Goal: Task Accomplishment & Management: Manage account settings

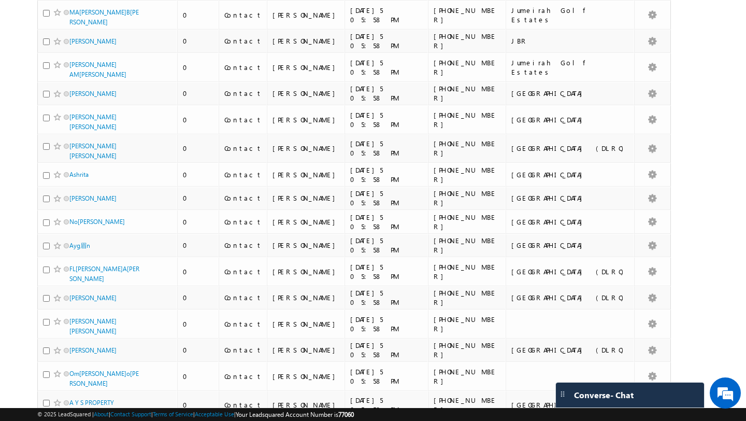
scroll to position [2436, 0]
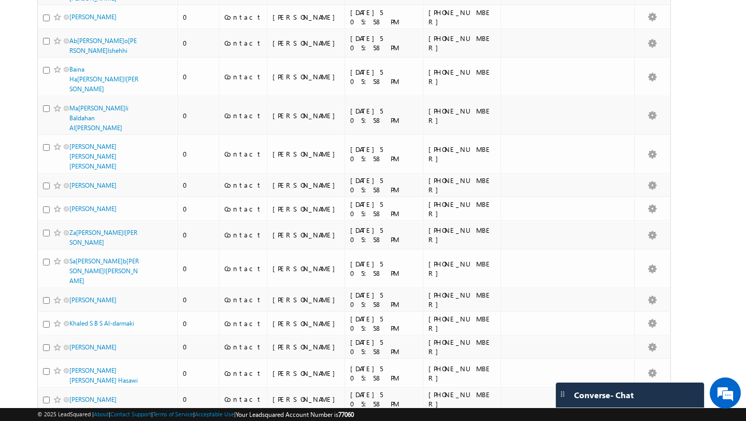
scroll to position [0, 0]
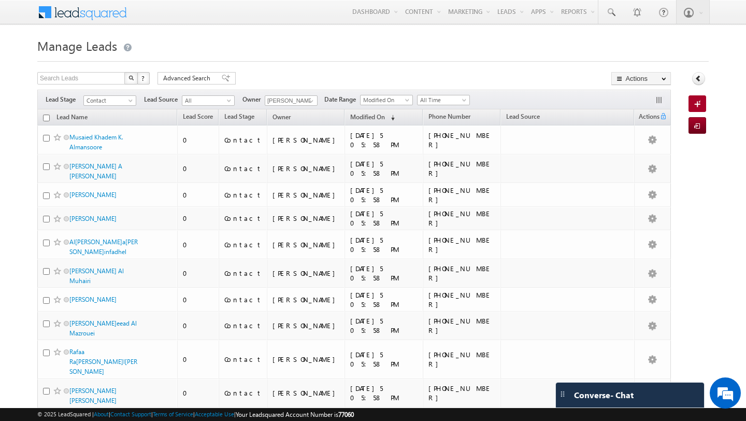
click at [44, 118] on input "checkbox" at bounding box center [46, 117] width 7 height 7
checkbox input "true"
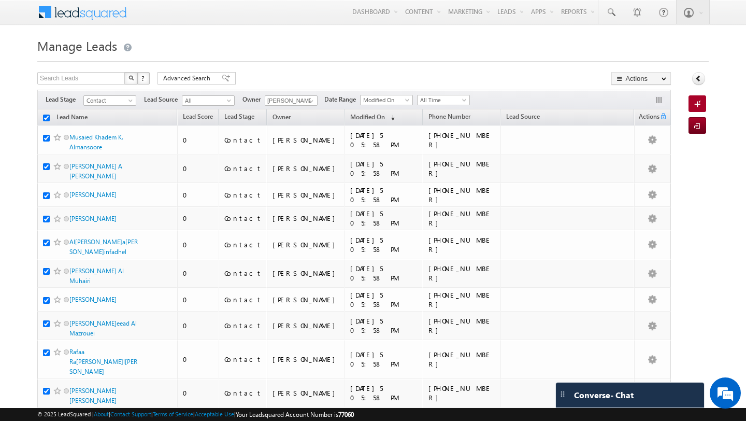
checkbox input "true"
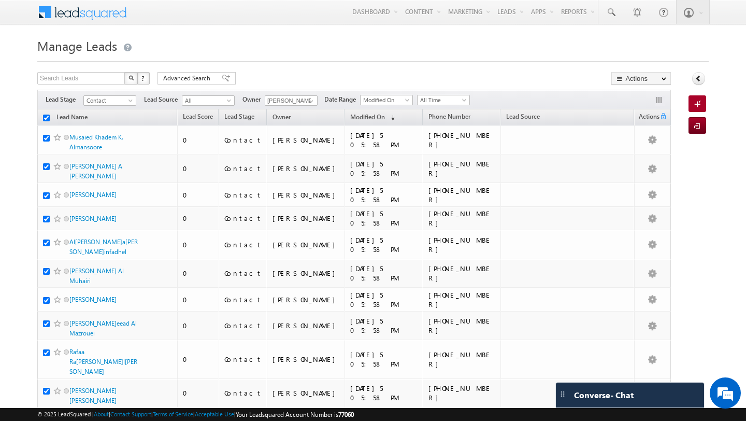
checkbox input "true"
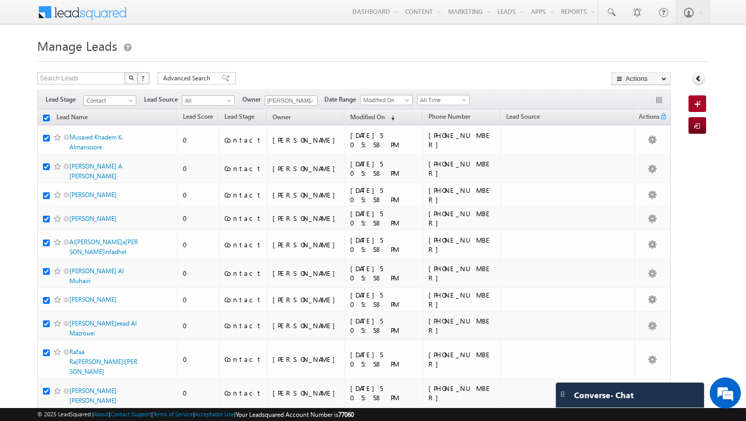
checkbox input "true"
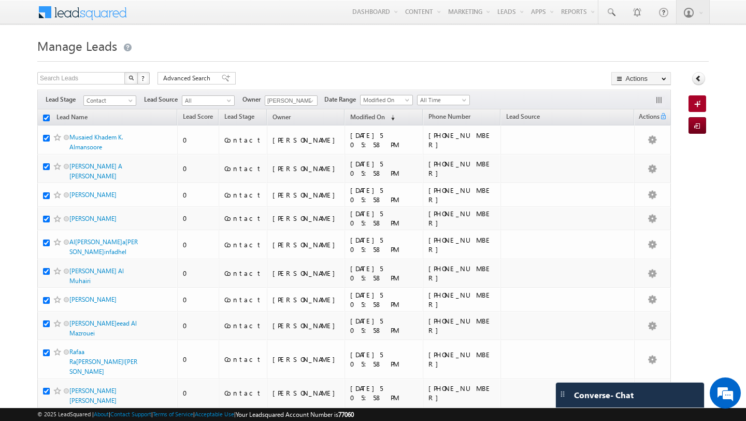
checkbox input "true"
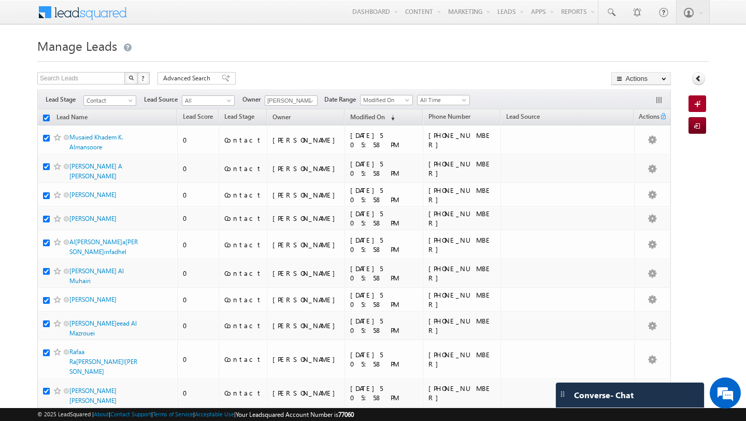
checkbox input "true"
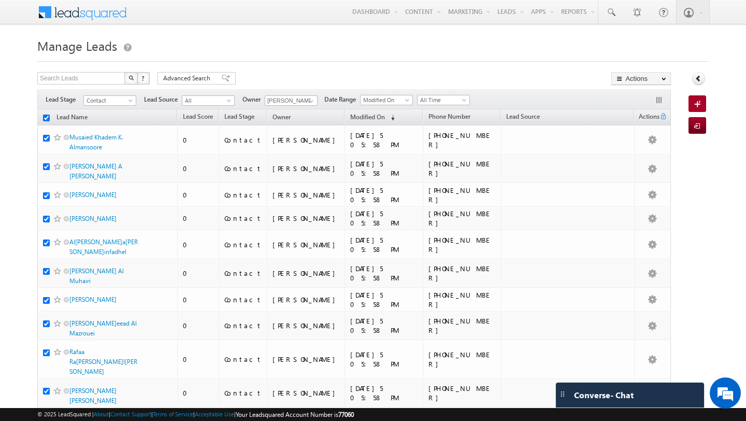
checkbox input "true"
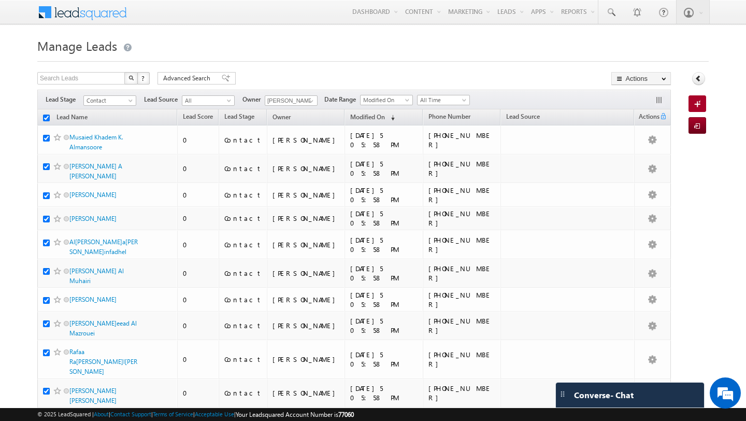
checkbox input "true"
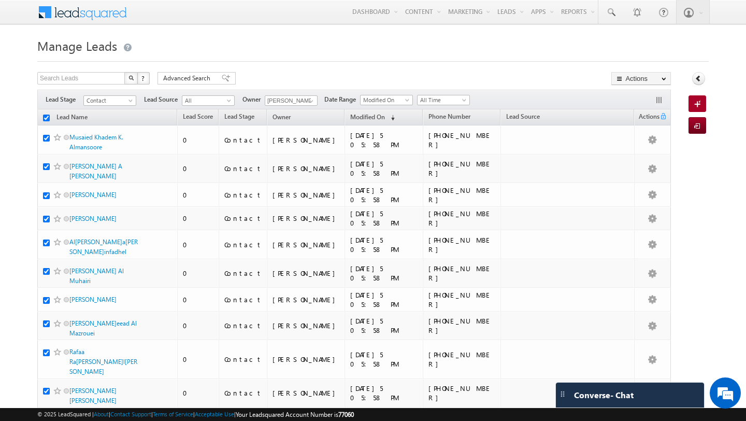
checkbox input "true"
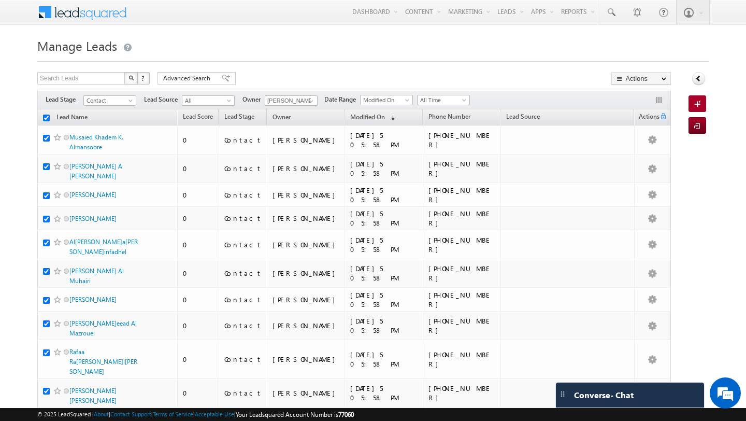
checkbox input "true"
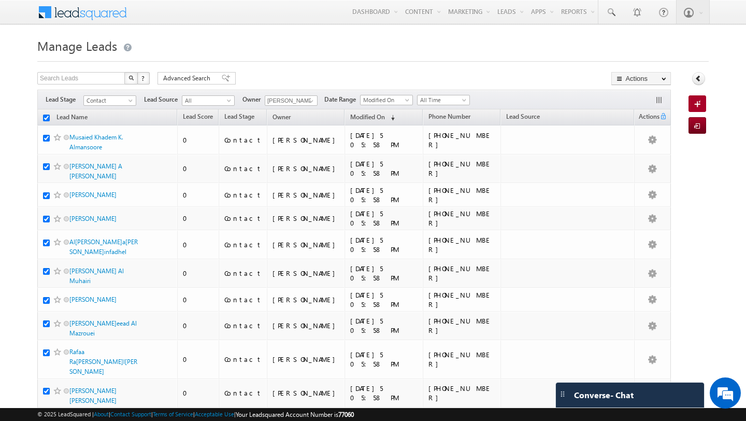
checkbox input "true"
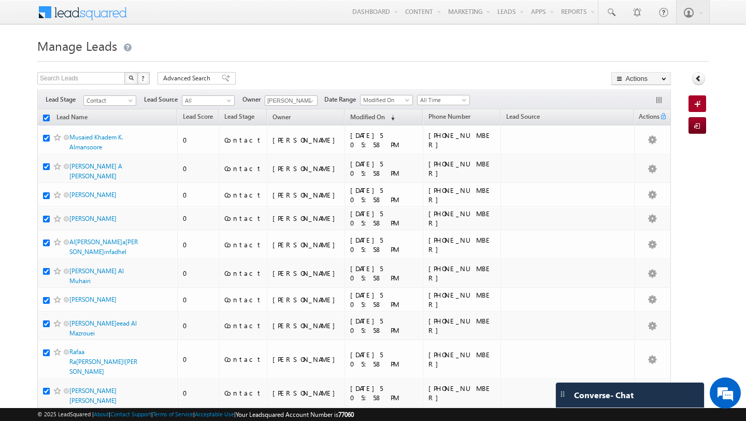
checkbox input "true"
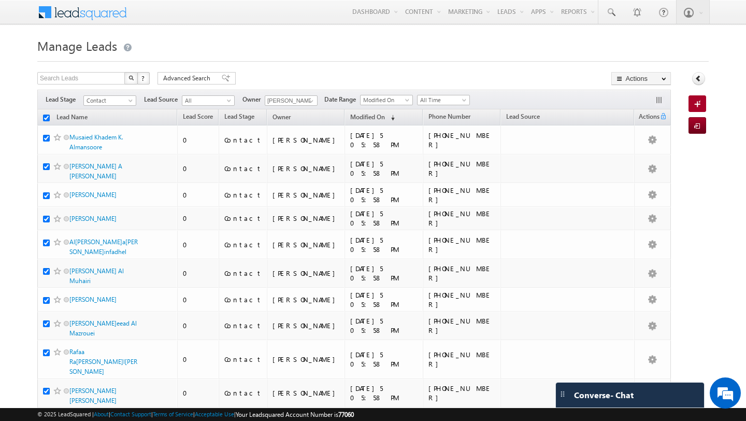
checkbox input "true"
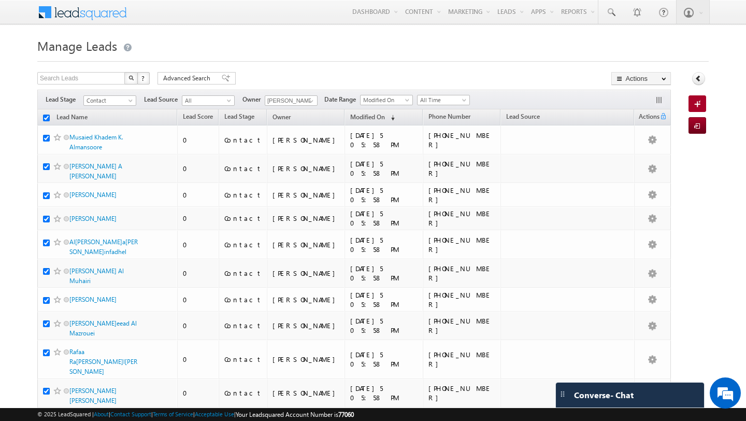
checkbox input "true"
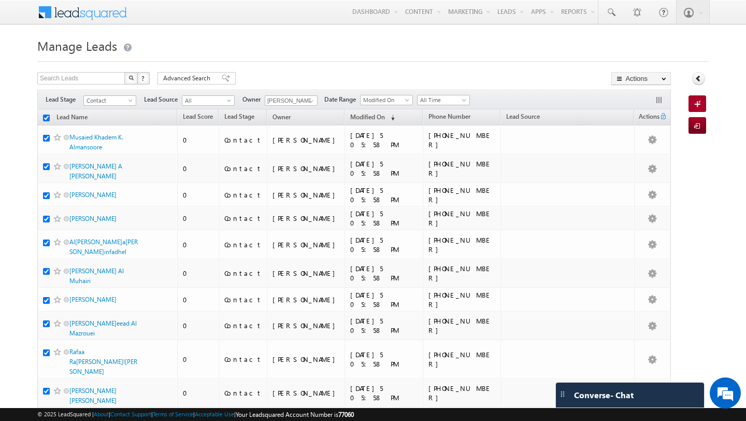
checkbox input "true"
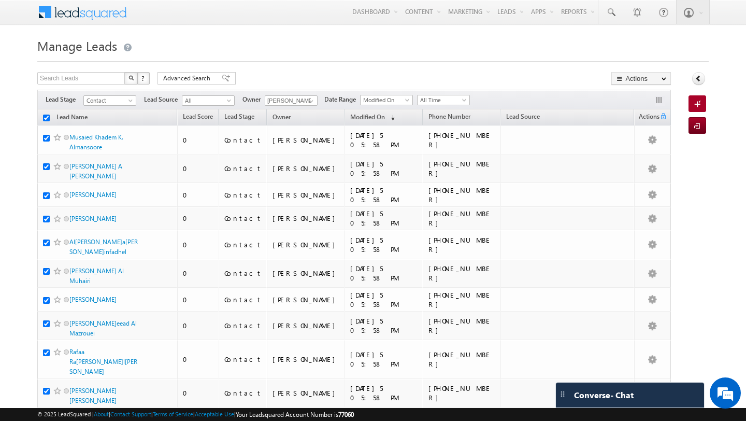
checkbox input "true"
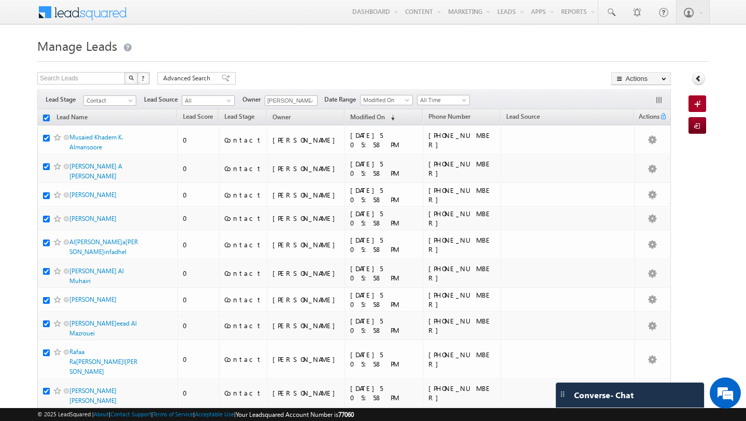
checkbox input "true"
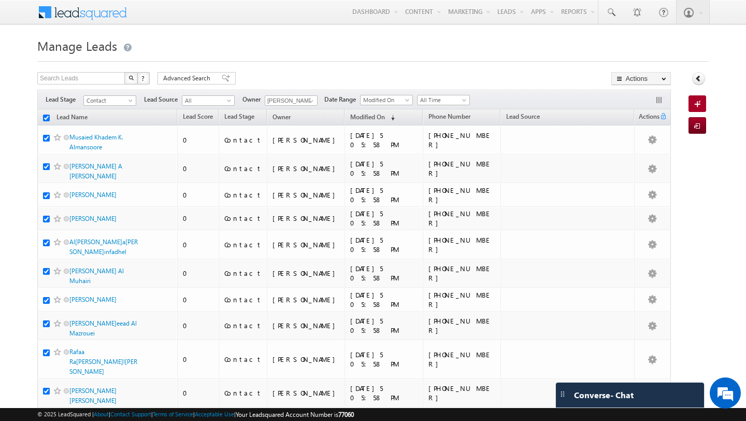
checkbox input "true"
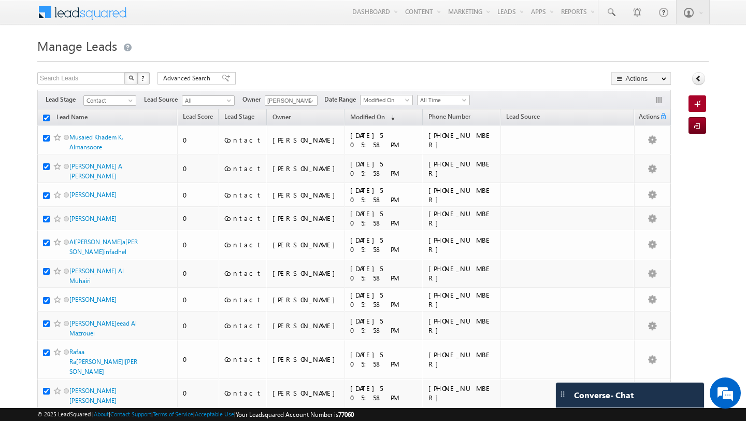
checkbox input "true"
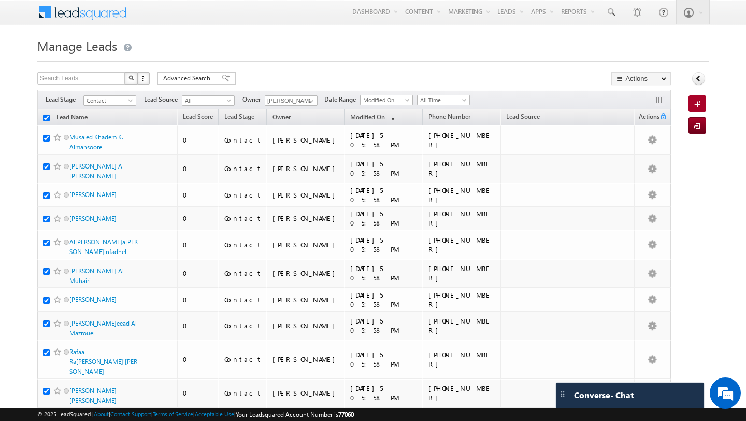
checkbox input "true"
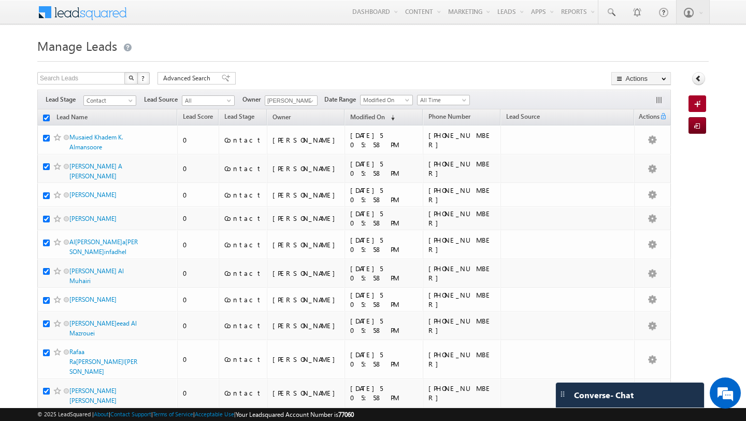
checkbox input "true"
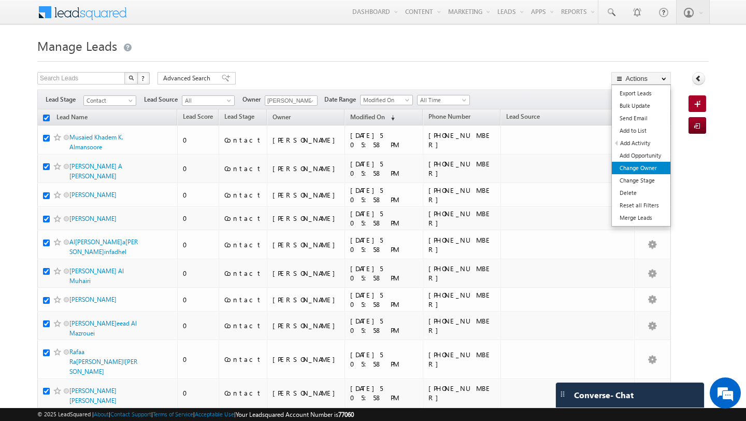
click at [632, 166] on link "Change Owner" at bounding box center [641, 168] width 59 height 12
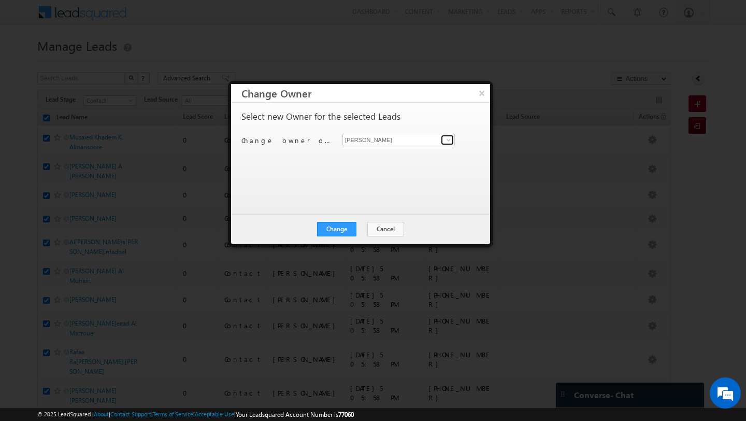
click at [450, 142] on span at bounding box center [448, 140] width 8 height 8
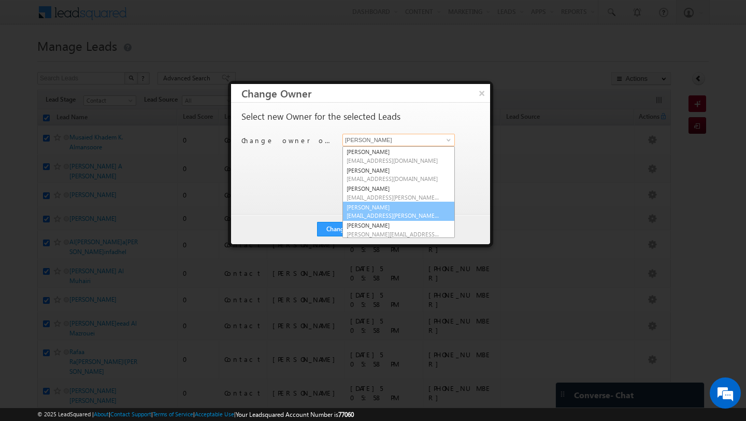
click at [379, 205] on link "[PERSON_NAME] [EMAIL_ADDRESS][PERSON_NAME][DOMAIN_NAME]" at bounding box center [398, 211] width 112 height 20
type input "[PERSON_NAME]"
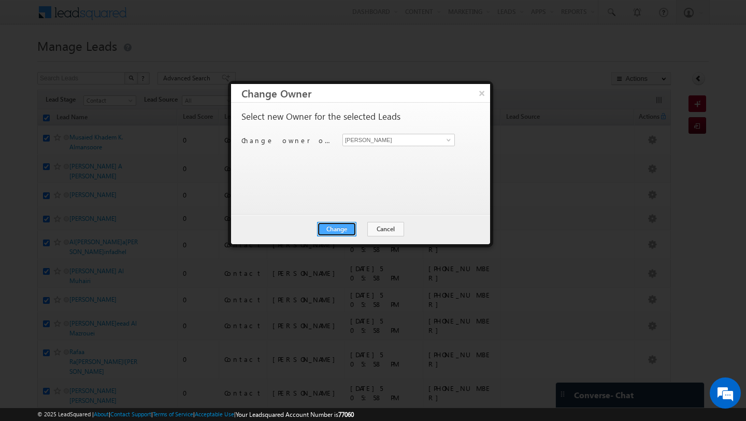
click at [337, 230] on button "Change" at bounding box center [336, 229] width 39 height 15
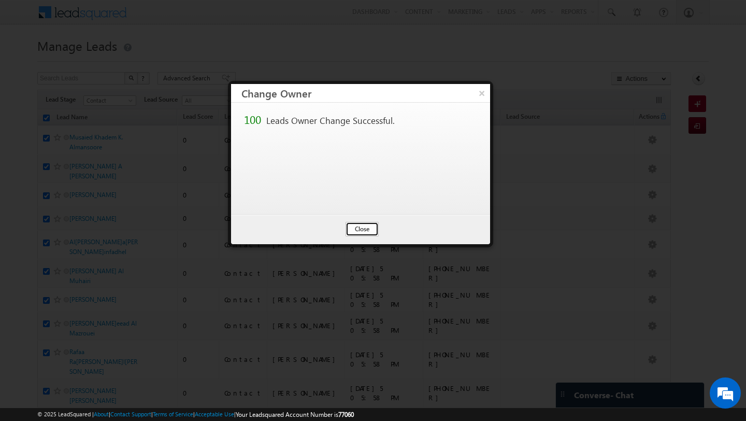
click at [372, 227] on button "Close" at bounding box center [361, 229] width 33 height 15
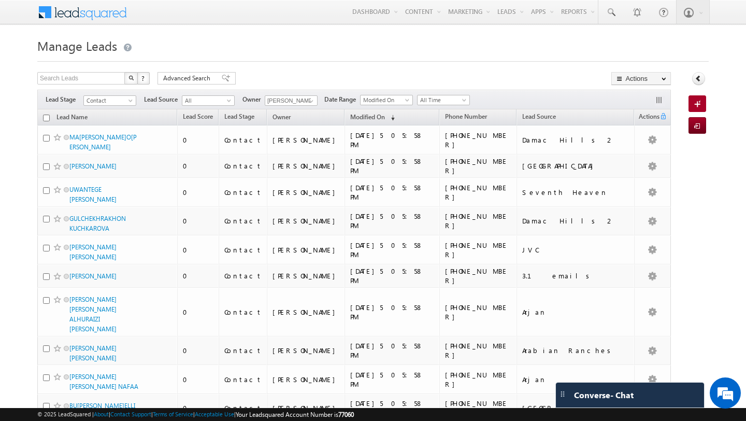
click at [45, 119] on input "checkbox" at bounding box center [46, 117] width 7 height 7
checkbox input "true"
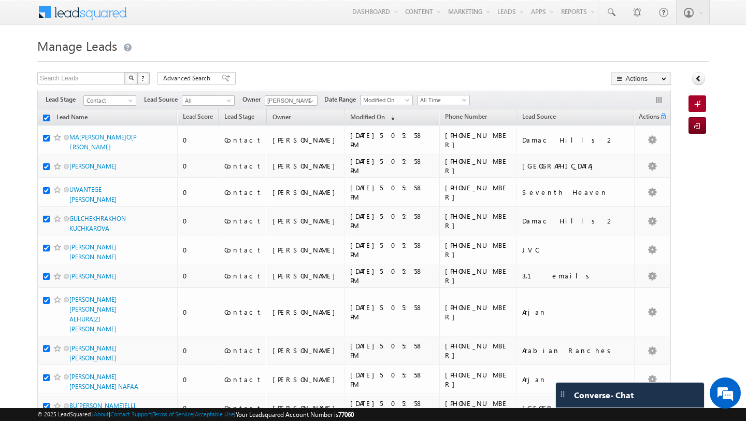
checkbox input "true"
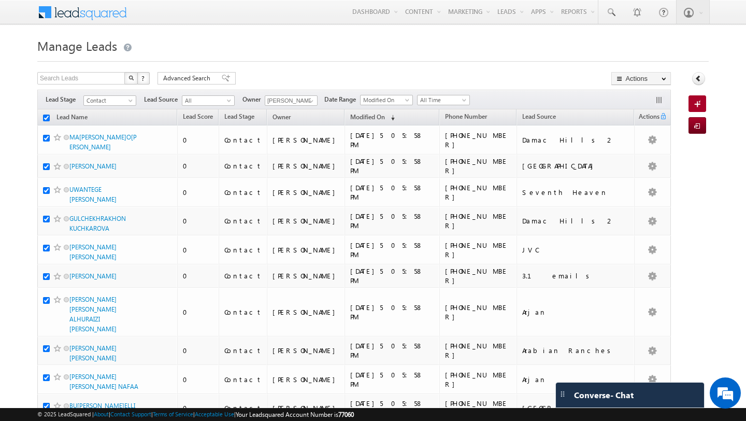
checkbox input "true"
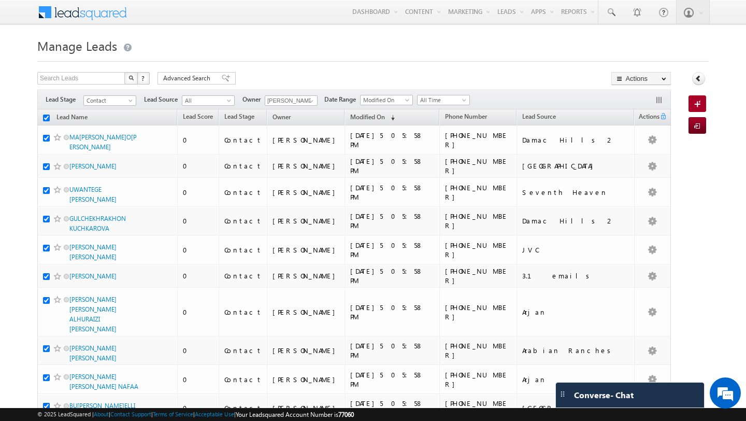
checkbox input "true"
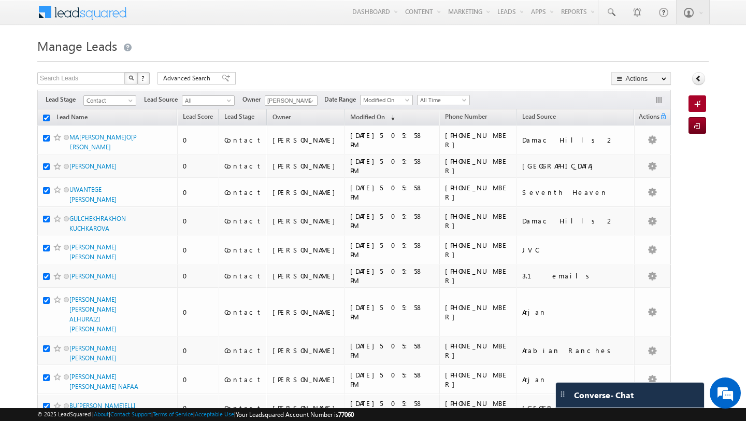
checkbox input "true"
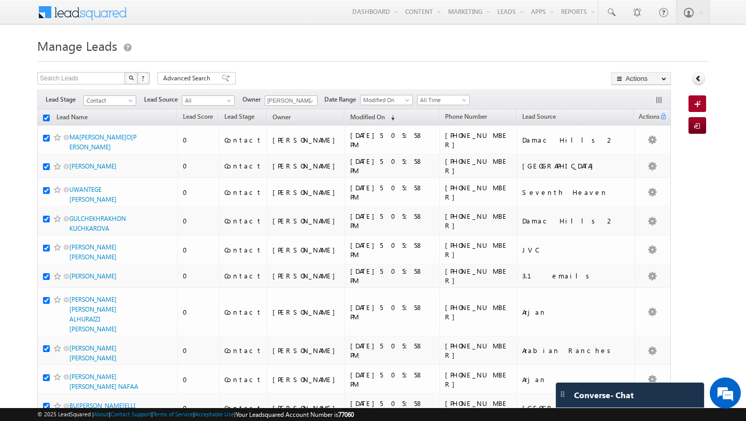
checkbox input "true"
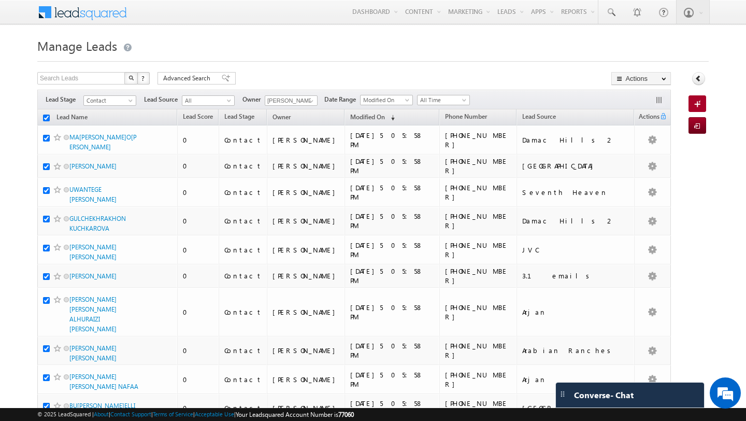
checkbox input "true"
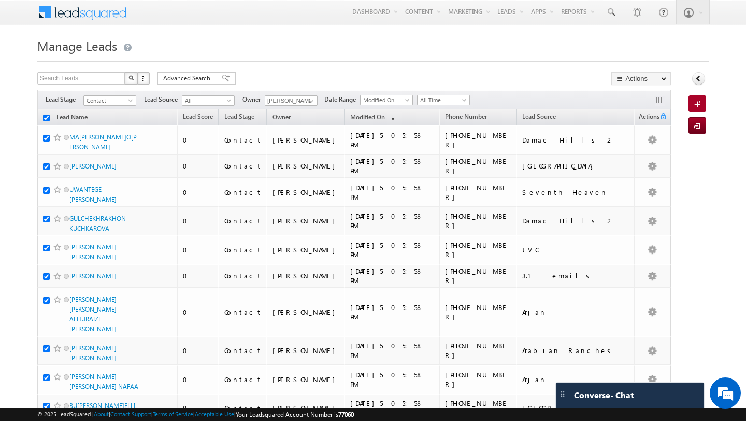
checkbox input "true"
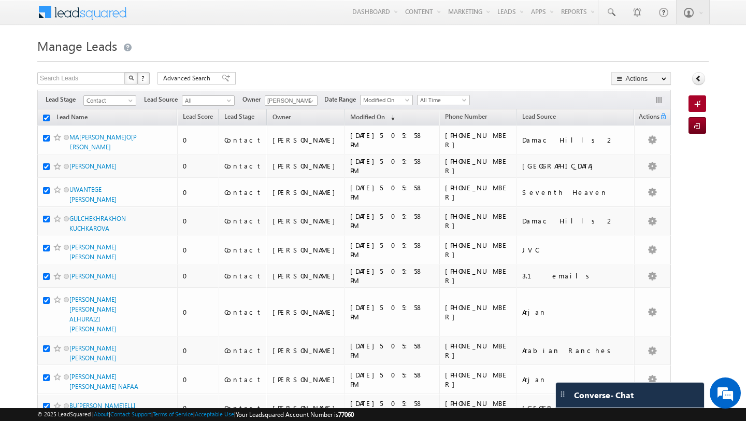
checkbox input "true"
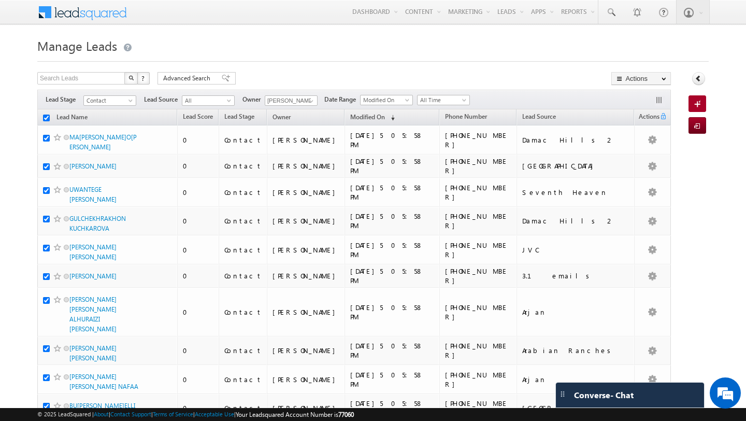
checkbox input "true"
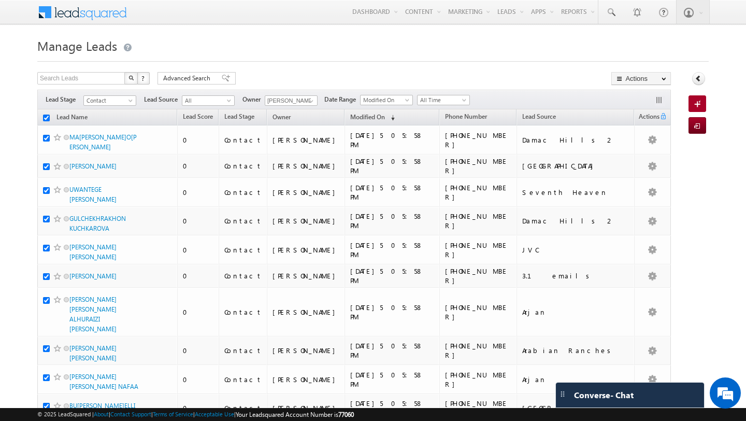
checkbox input "true"
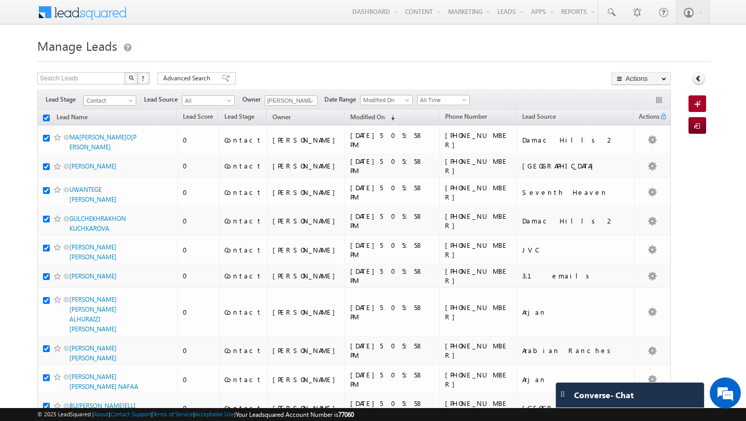
checkbox input "true"
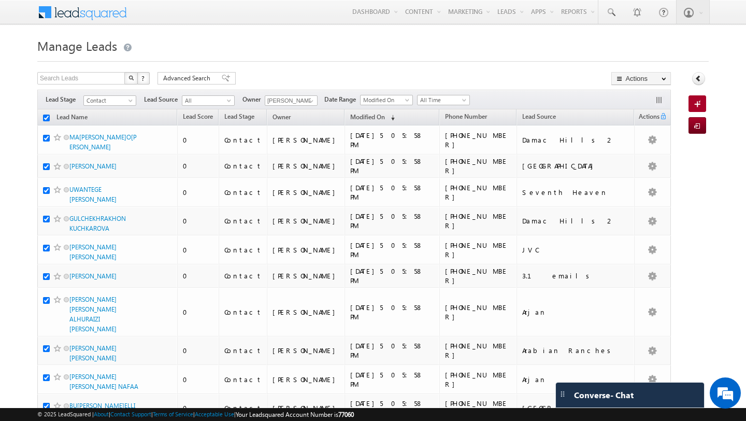
checkbox input "true"
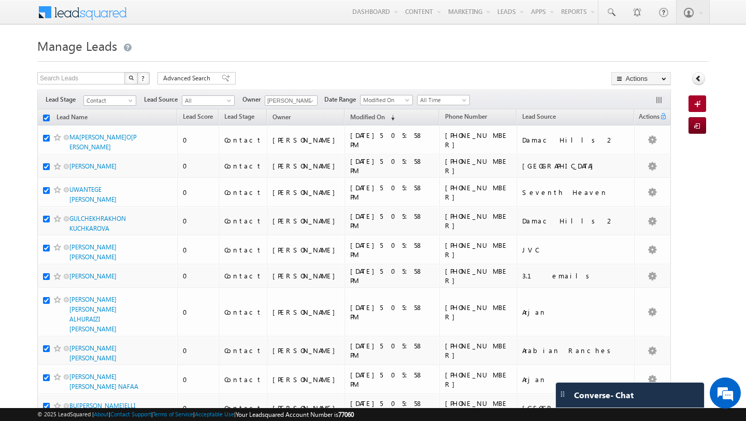
checkbox input "true"
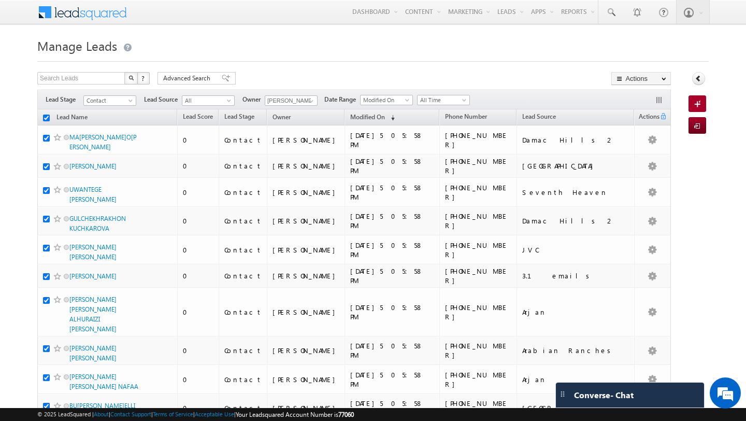
checkbox input "true"
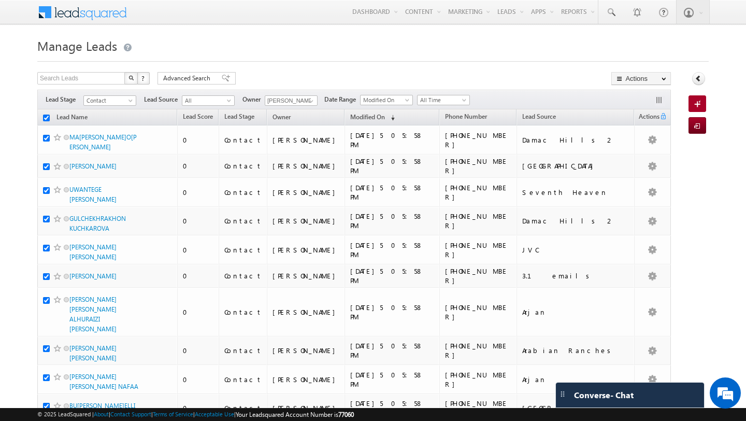
checkbox input "true"
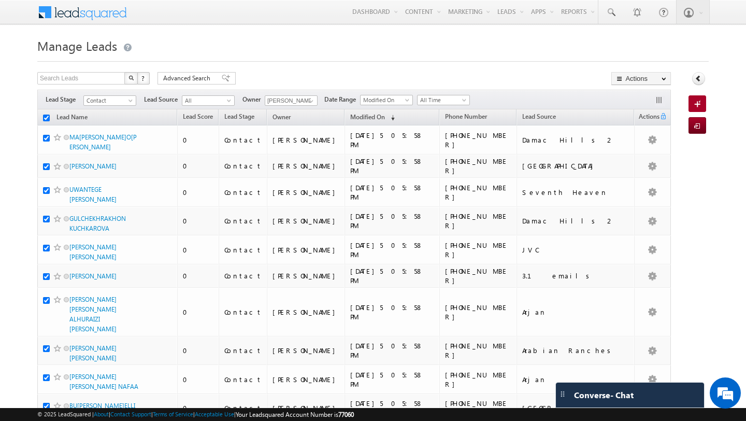
checkbox input "true"
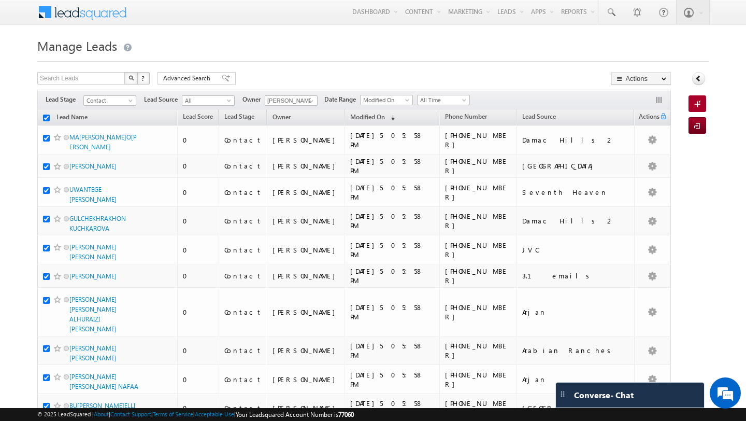
checkbox input "true"
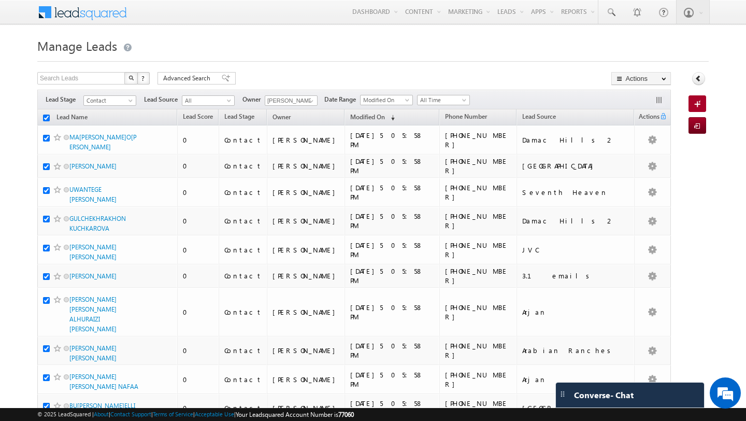
checkbox input "true"
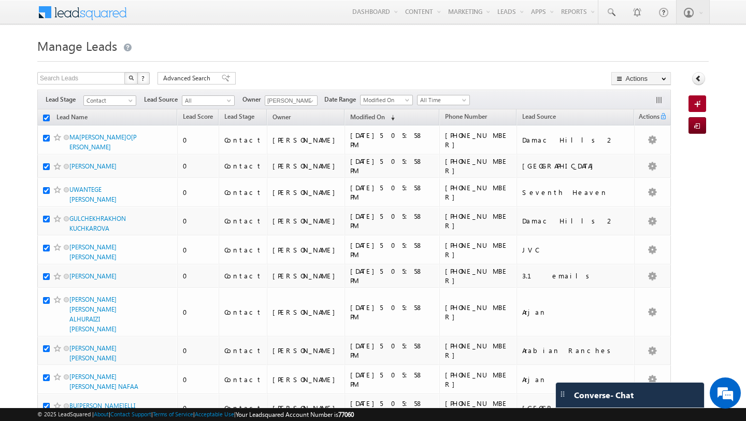
checkbox input "true"
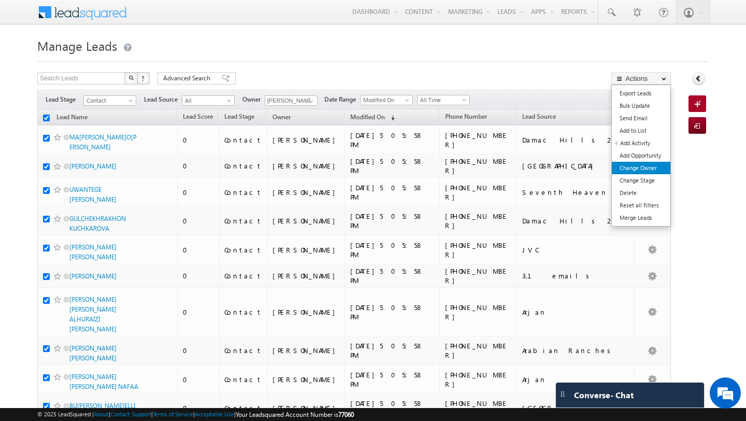
click at [628, 164] on link "Change Owner" at bounding box center [641, 168] width 59 height 12
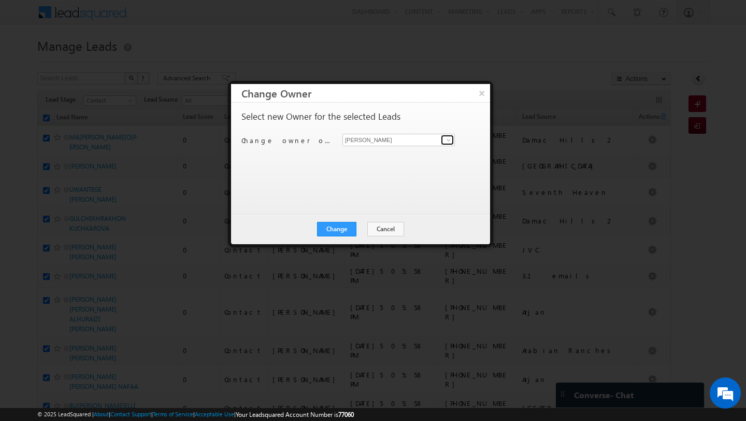
click at [450, 140] on span at bounding box center [448, 140] width 8 height 8
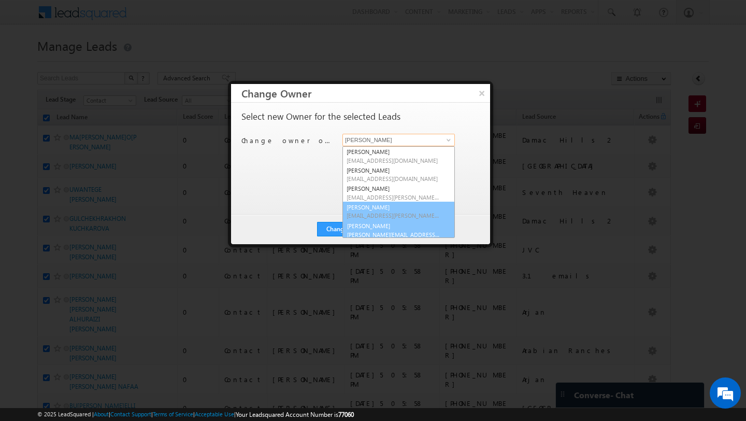
scroll to position [2, 0]
click at [374, 225] on link "[PERSON_NAME] [EMAIL_ADDRESS][PERSON_NAME][DOMAIN_NAME]" at bounding box center [398, 228] width 112 height 20
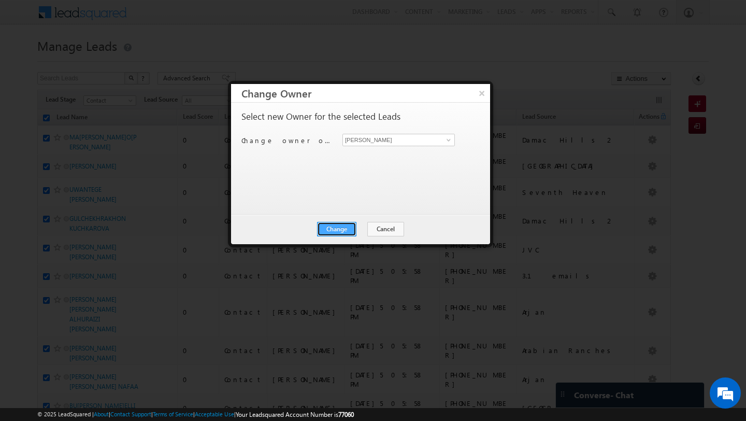
click at [347, 229] on button "Change" at bounding box center [336, 229] width 39 height 15
